Goal: Transaction & Acquisition: Obtain resource

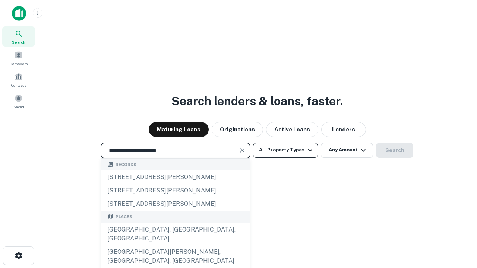
click at [175, 245] on div "Santa Monica, CA, USA" at bounding box center [175, 234] width 148 height 22
click at [285, 150] on button "All Property Types" at bounding box center [285, 150] width 65 height 15
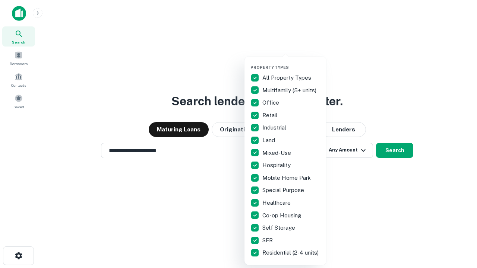
type input "**********"
click at [291, 63] on button "button" at bounding box center [291, 63] width 82 height 0
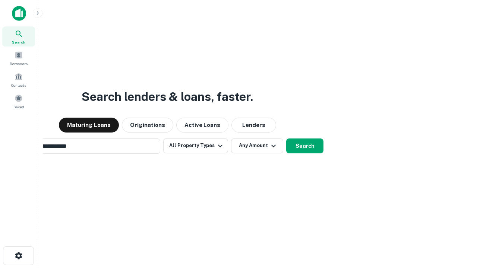
scroll to position [12, 0]
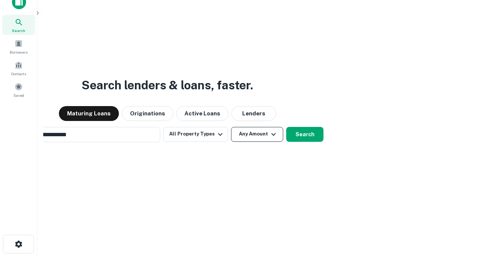
click at [231, 127] on button "Any Amount" at bounding box center [257, 134] width 52 height 15
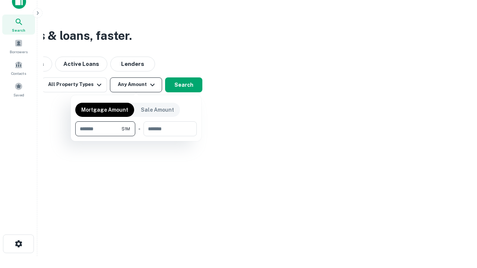
type input "*******"
click at [136, 136] on button "button" at bounding box center [135, 136] width 121 height 0
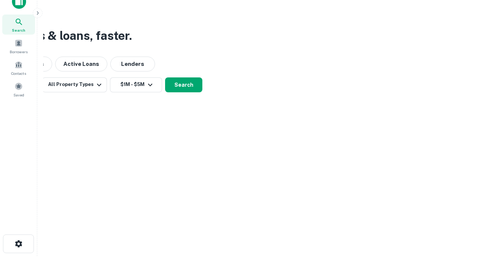
scroll to position [0, 0]
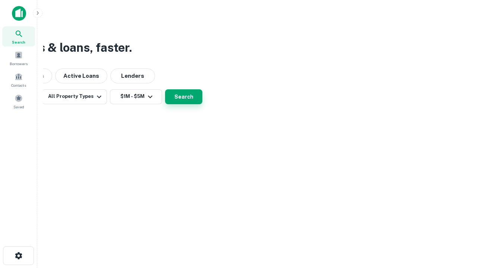
click at [202, 104] on button "Search" at bounding box center [183, 96] width 37 height 15
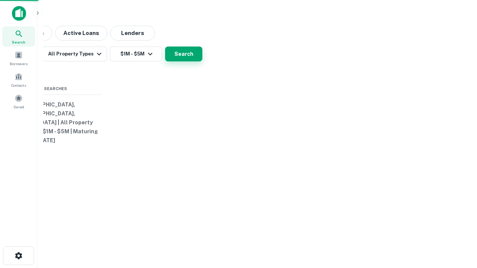
scroll to position [12, 0]
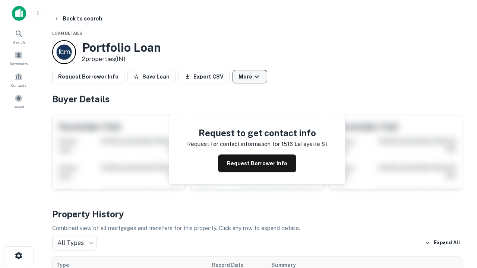
click at [250, 77] on button "More" at bounding box center [249, 76] width 35 height 13
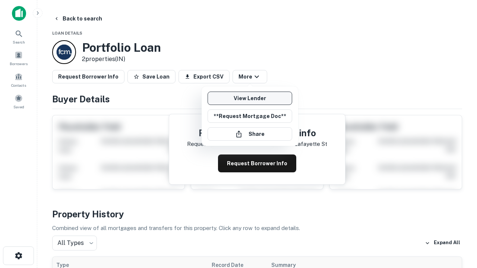
click at [250, 98] on link "View Lender" at bounding box center [249, 98] width 85 height 13
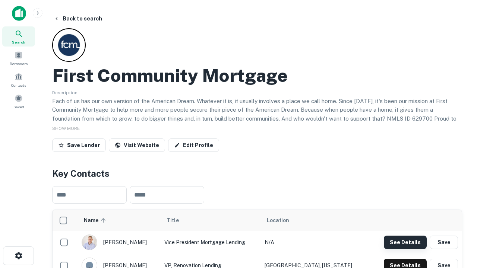
click at [405, 242] on button "See Details" at bounding box center [405, 242] width 43 height 13
click at [18, 256] on icon "button" at bounding box center [18, 255] width 9 height 9
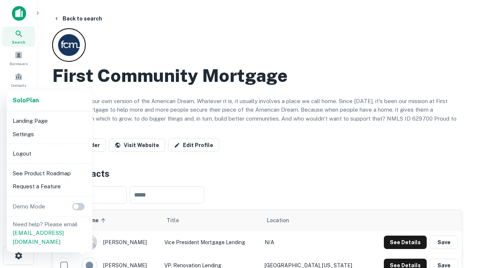
click at [49, 153] on li "Logout" at bounding box center [50, 153] width 80 height 13
